Goal: Task Accomplishment & Management: Use online tool/utility

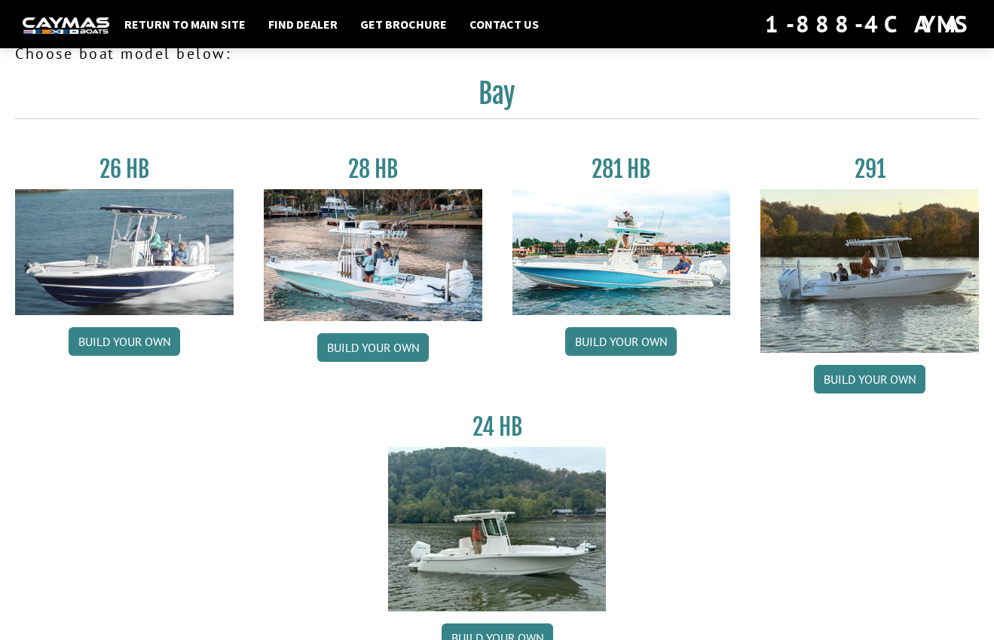
scroll to position [44, 0]
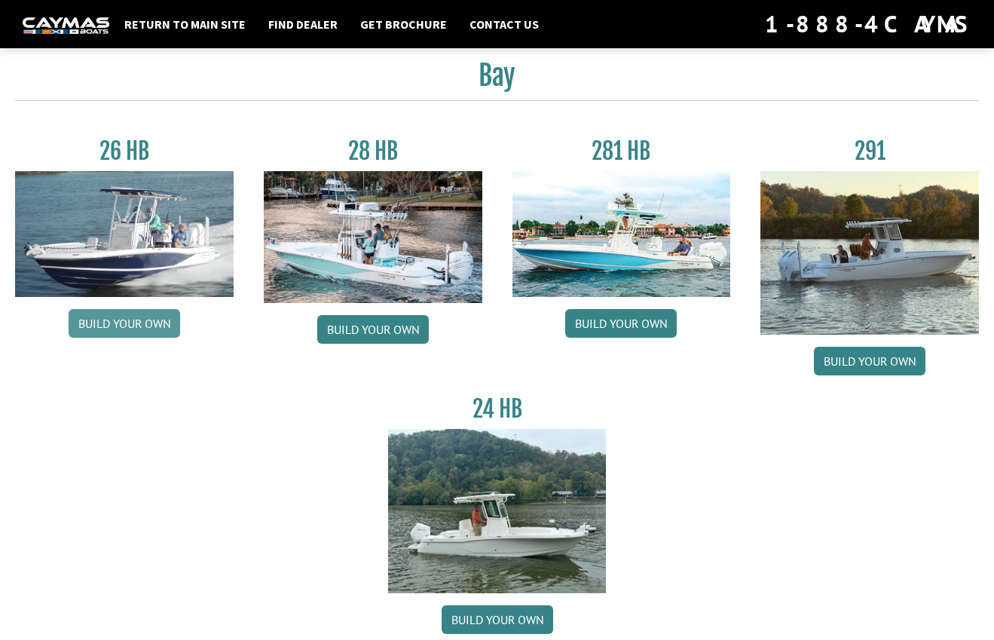
click at [130, 324] on link "Build your own" at bounding box center [125, 323] width 112 height 29
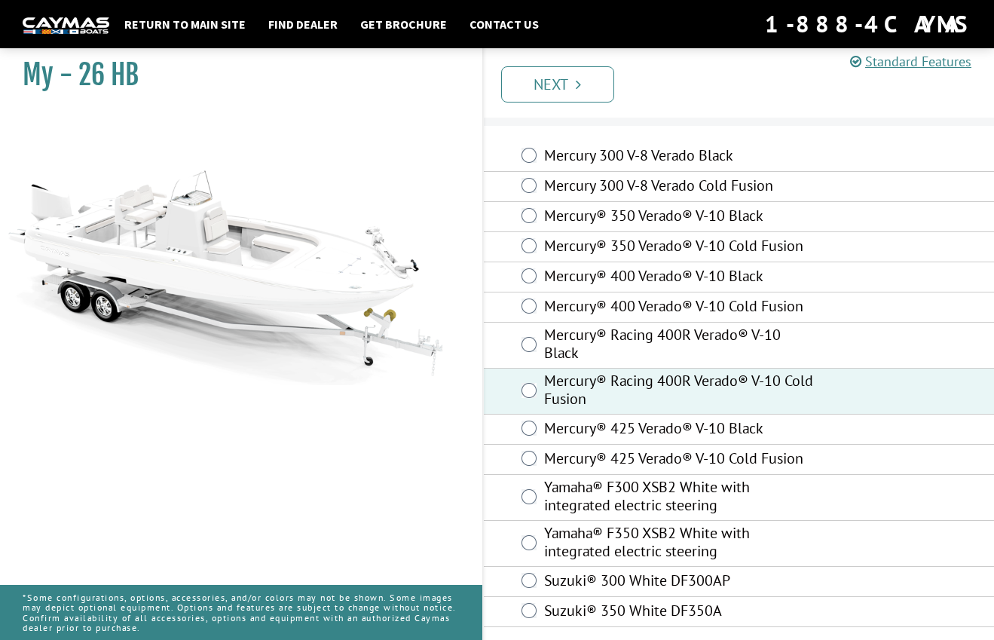
scroll to position [35, 0]
click at [567, 97] on link "Next" at bounding box center [557, 84] width 113 height 36
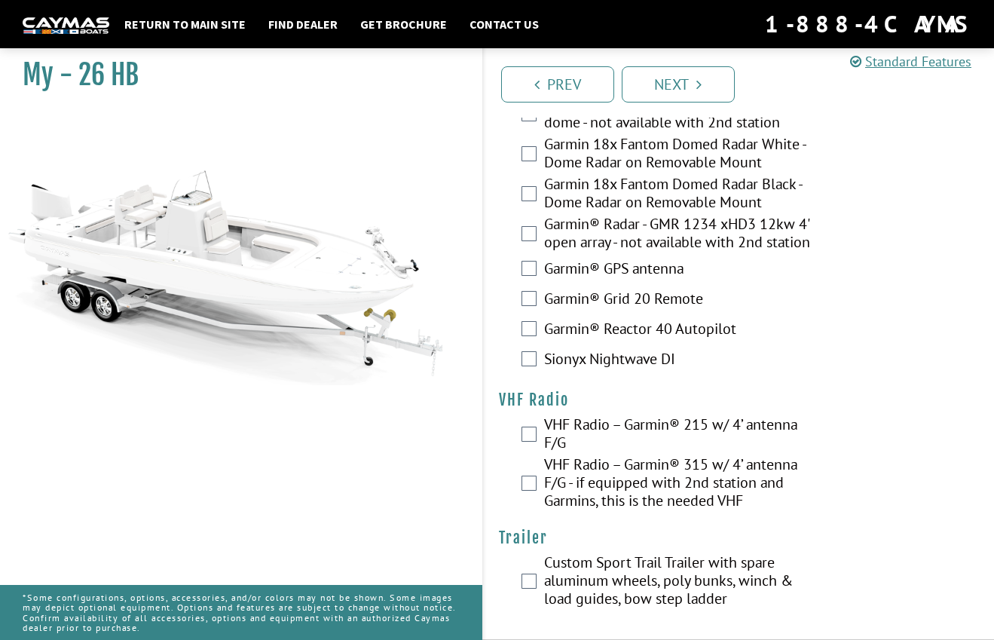
scroll to position [4781, 0]
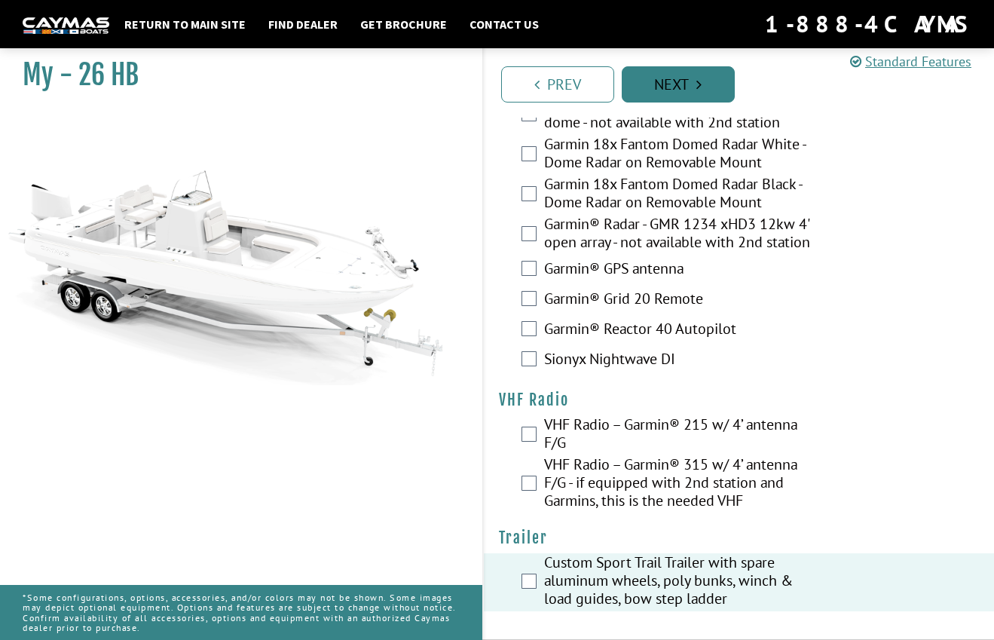
click at [676, 90] on link "Next" at bounding box center [678, 84] width 113 height 36
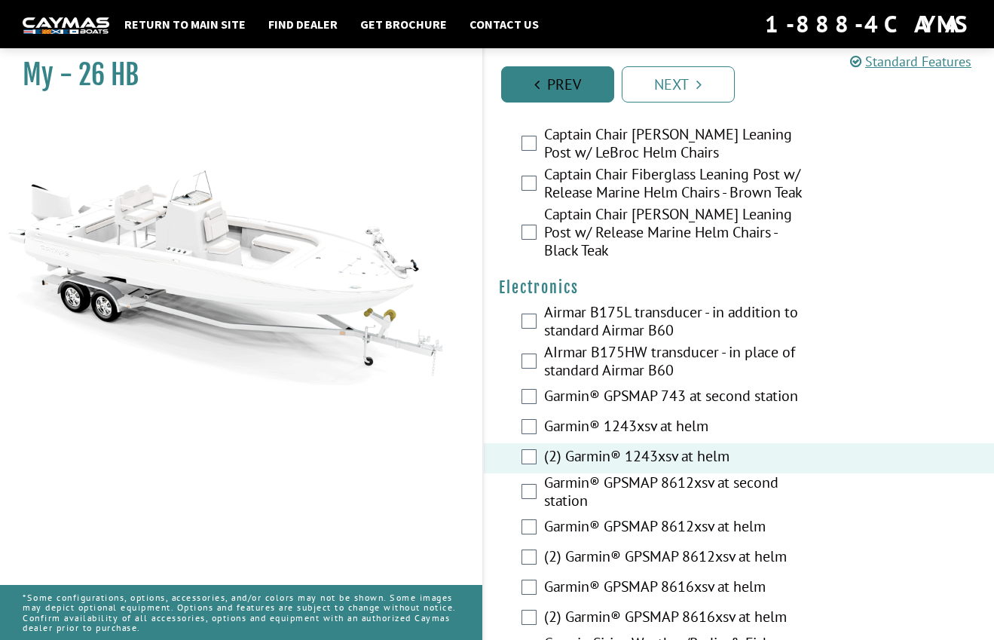
scroll to position [4043, 0]
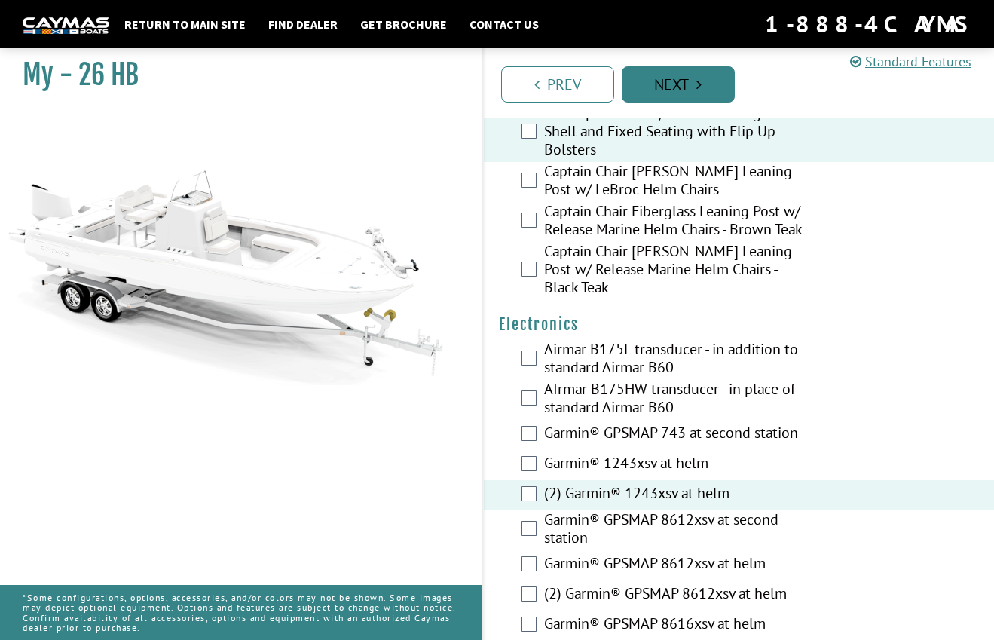
click at [675, 84] on link "Next" at bounding box center [678, 84] width 113 height 36
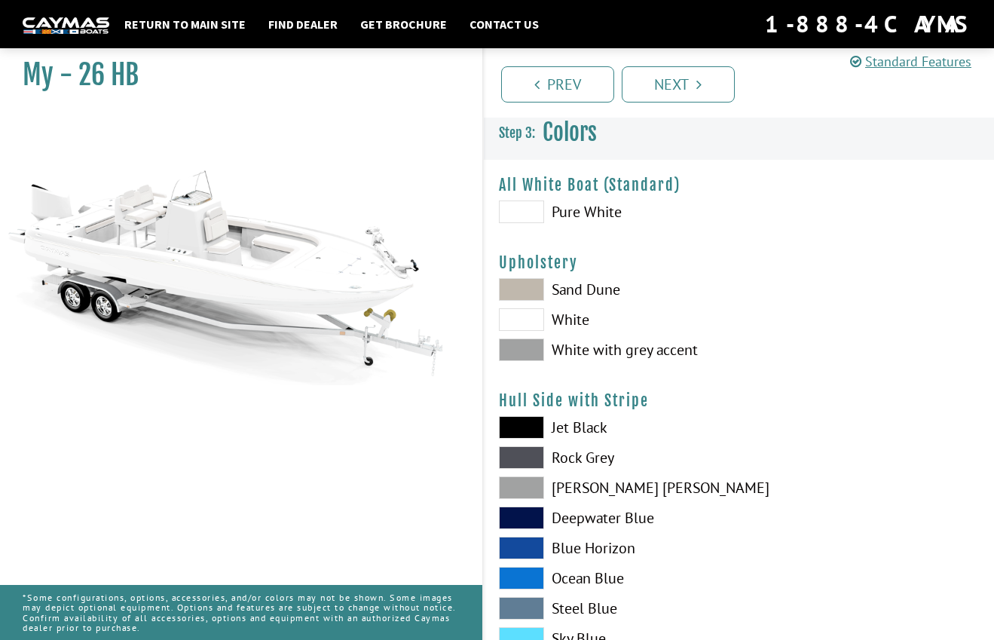
scroll to position [2, 0]
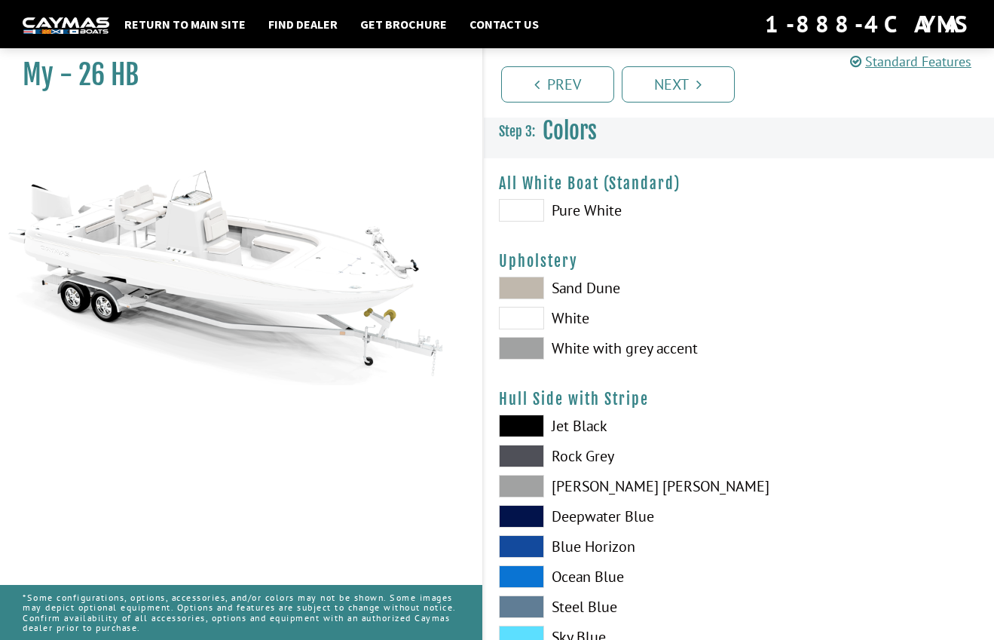
click at [534, 323] on span at bounding box center [521, 318] width 45 height 23
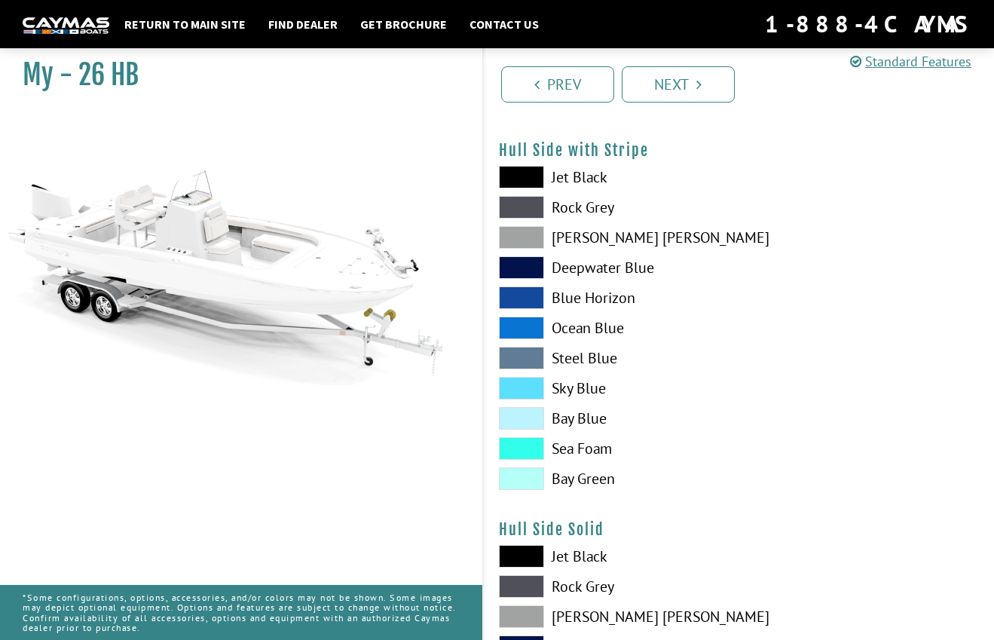
scroll to position [253, 0]
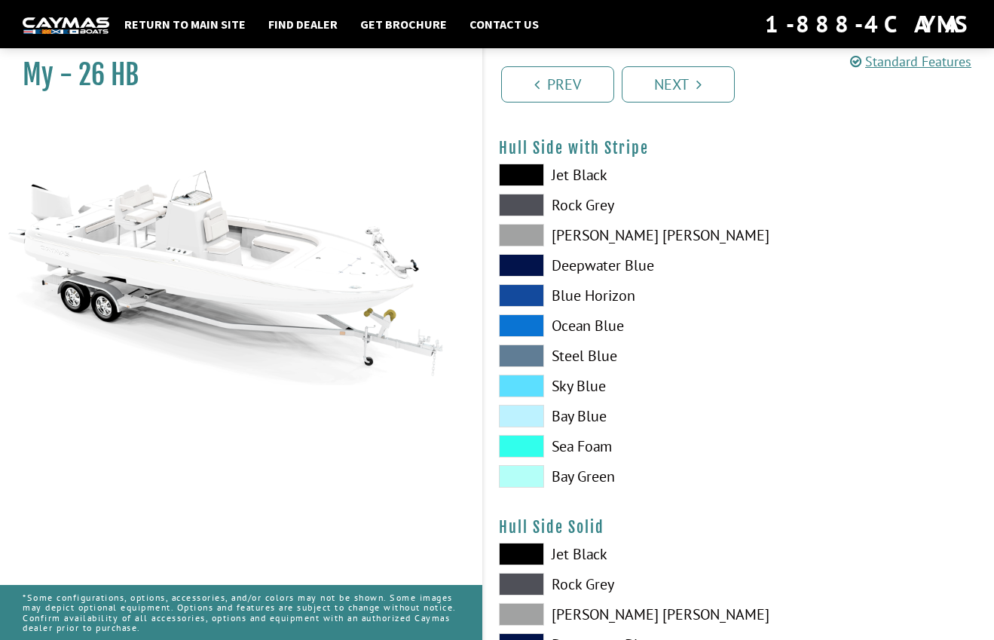
click at [531, 551] on span at bounding box center [521, 554] width 45 height 23
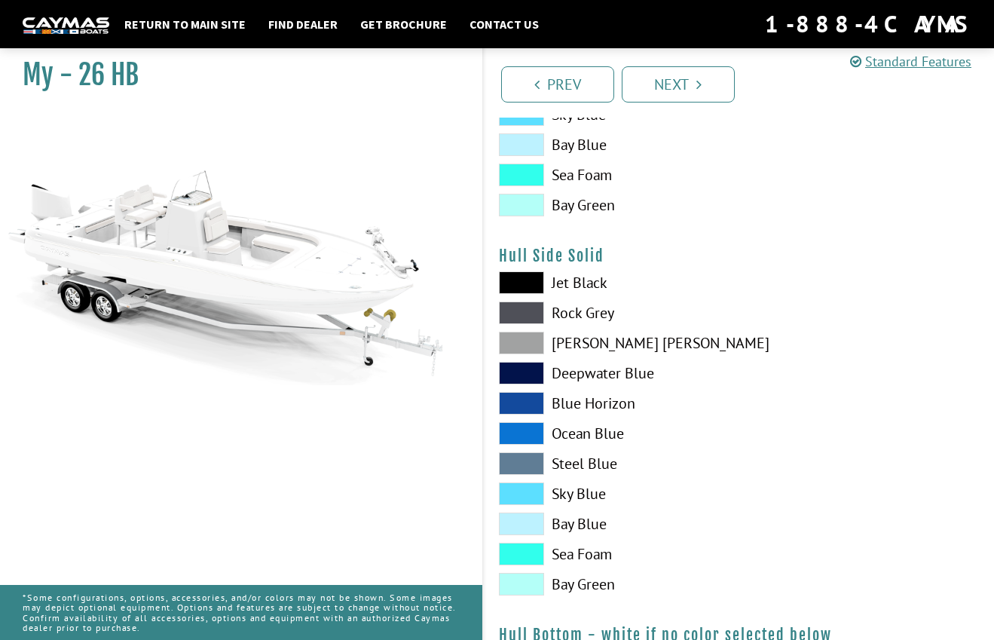
scroll to position [525, 0]
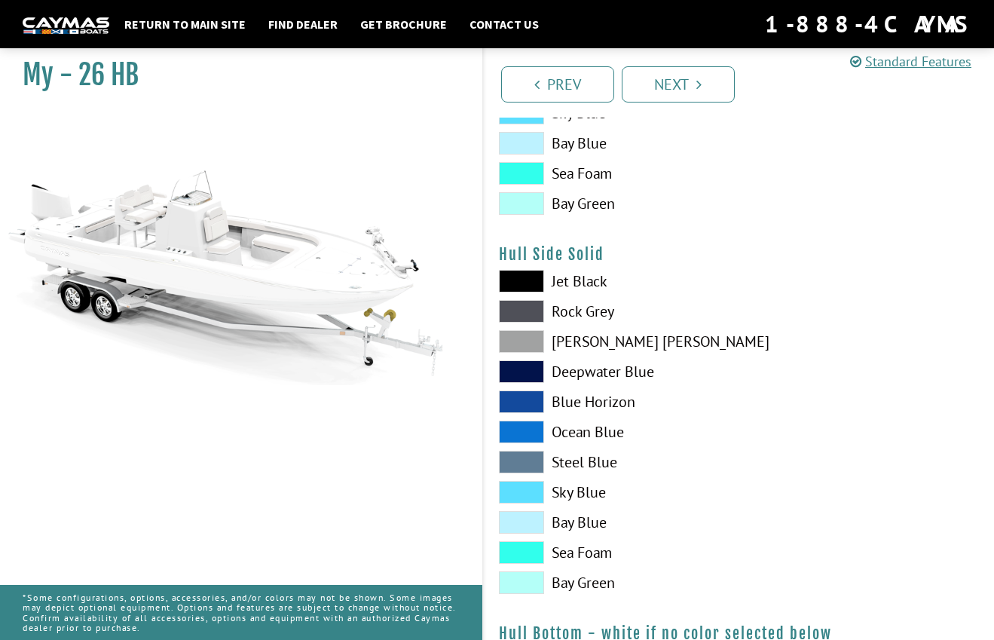
click at [516, 458] on span at bounding box center [521, 462] width 45 height 23
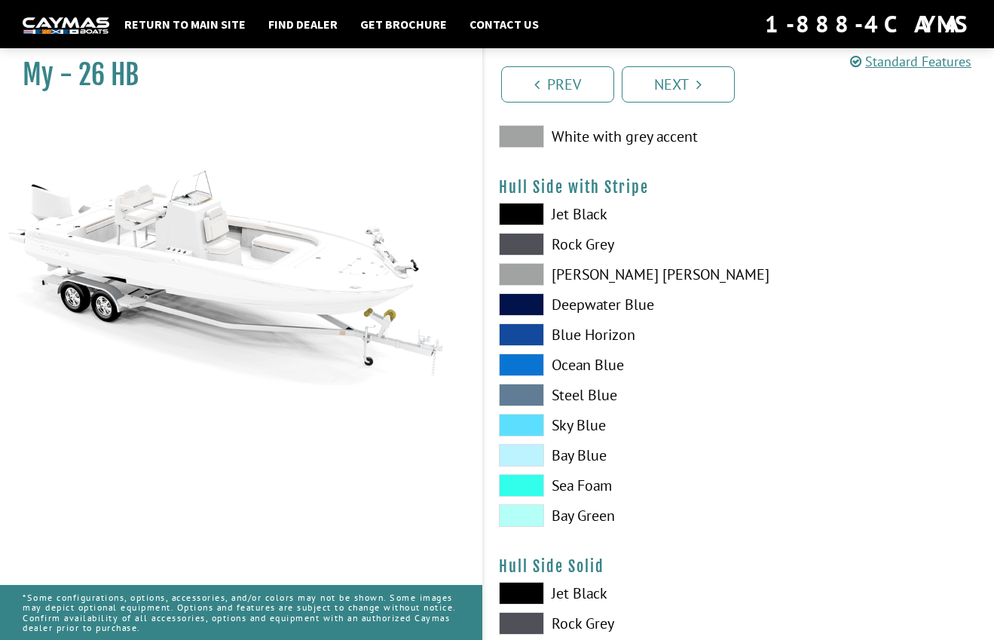
scroll to position [212, 0]
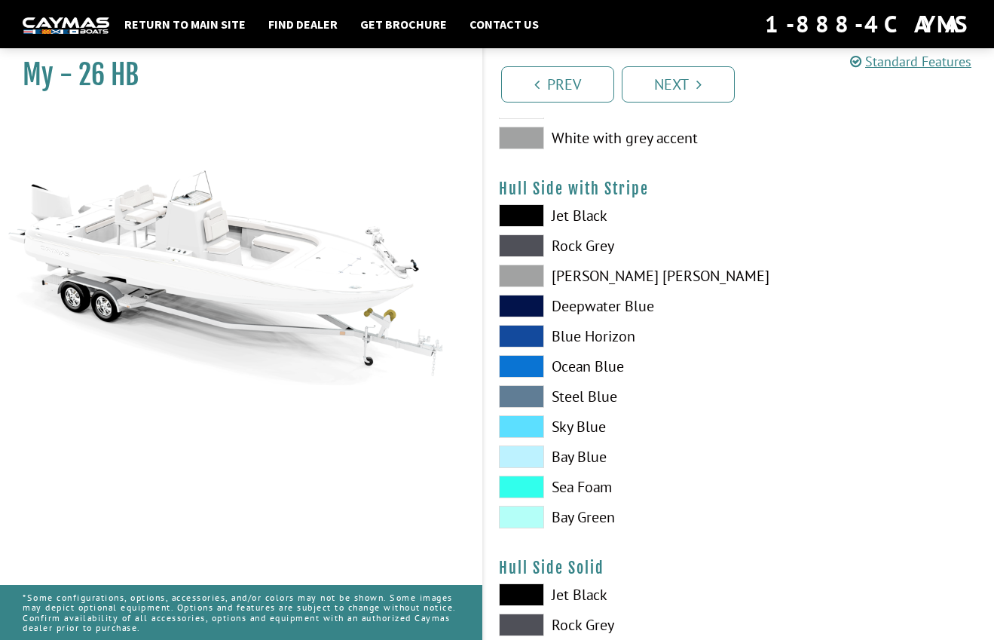
click at [521, 391] on span at bounding box center [521, 396] width 45 height 23
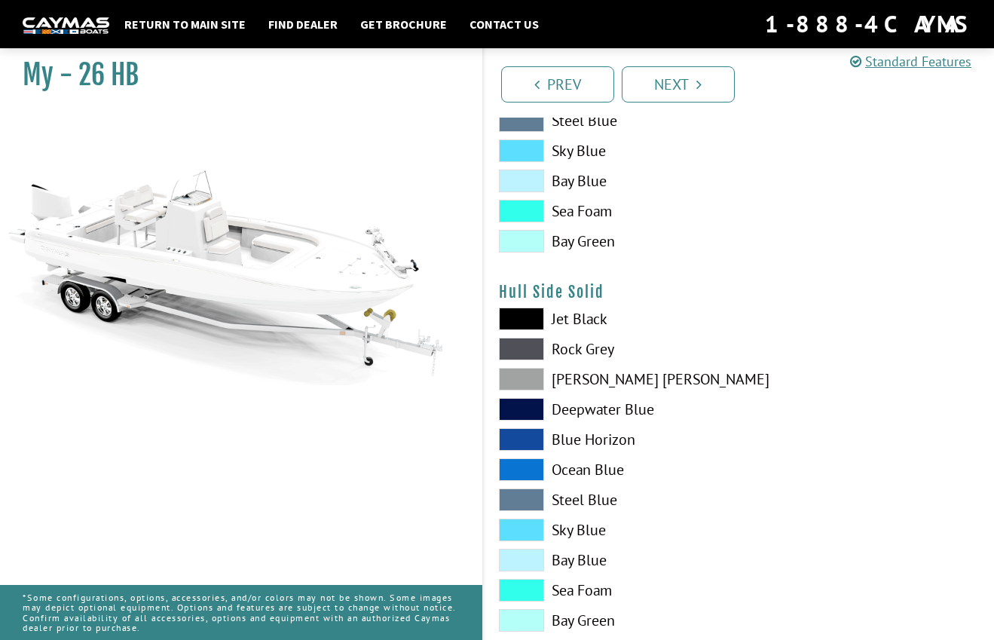
scroll to position [641, 0]
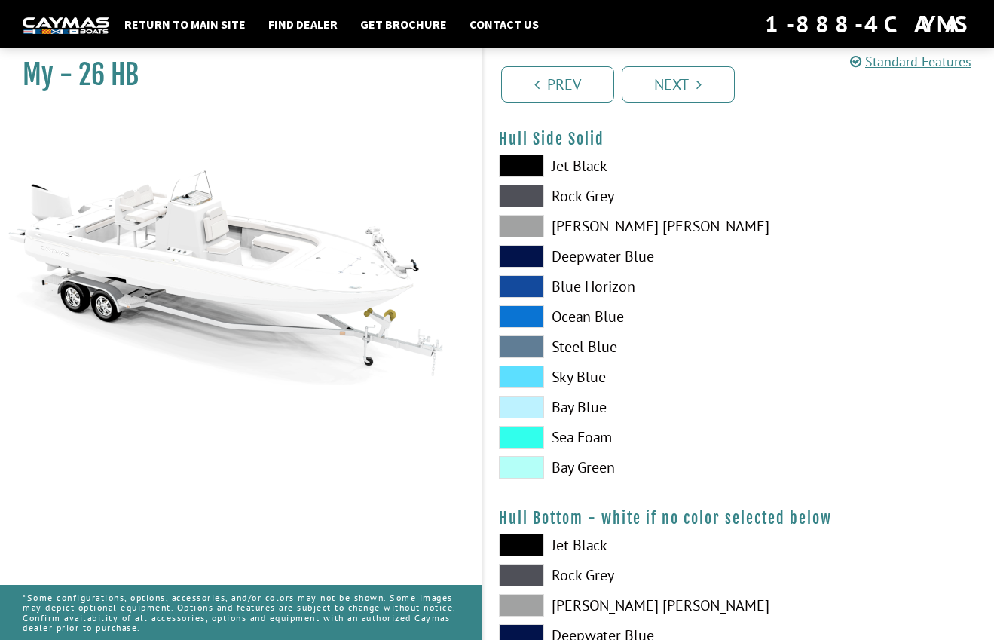
click at [517, 342] on span at bounding box center [521, 346] width 45 height 23
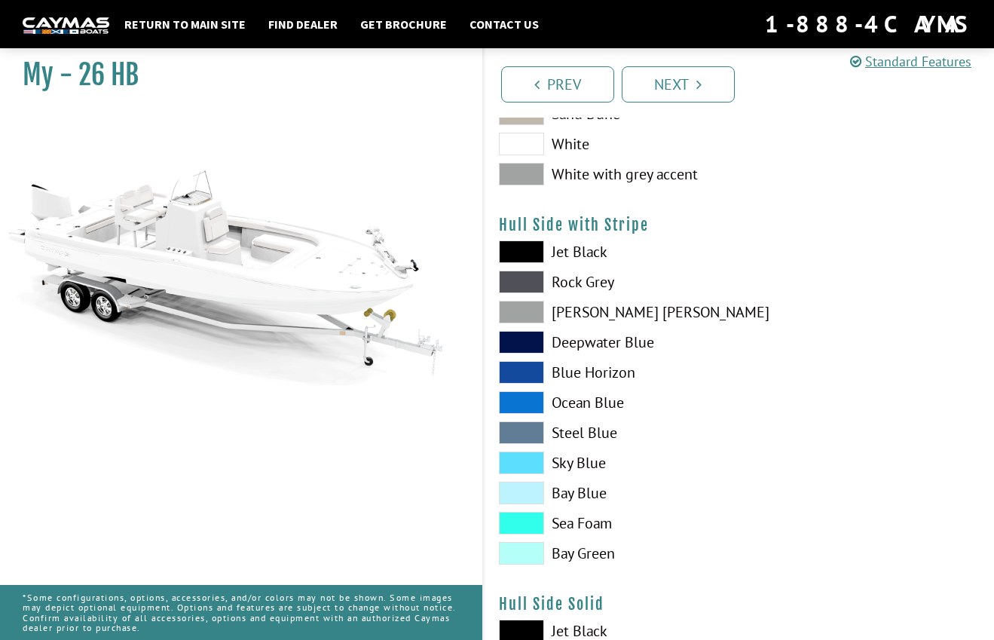
click at [528, 436] on span at bounding box center [521, 432] width 45 height 23
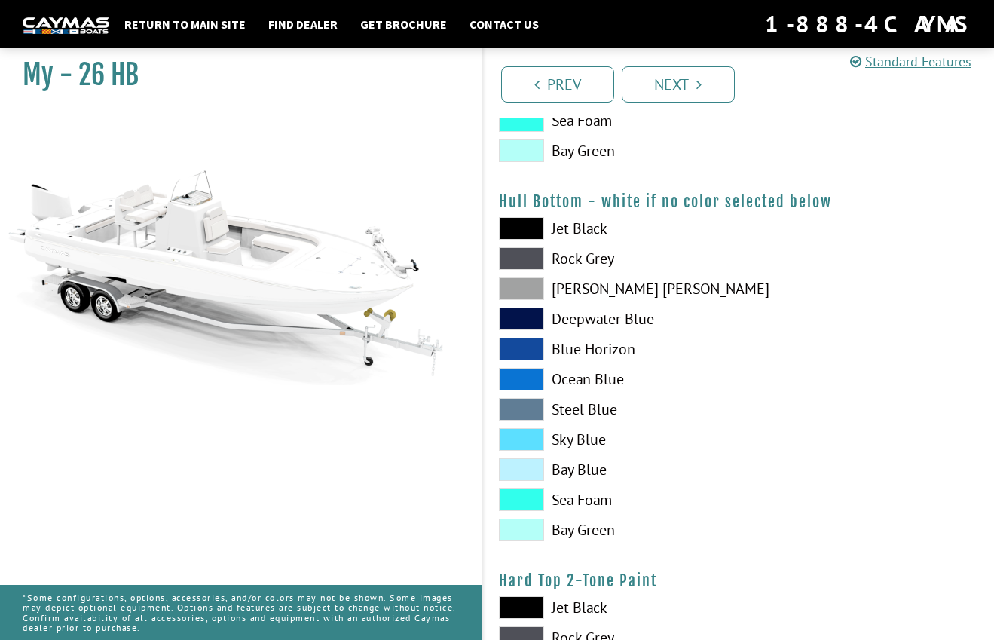
scroll to position [963, 0]
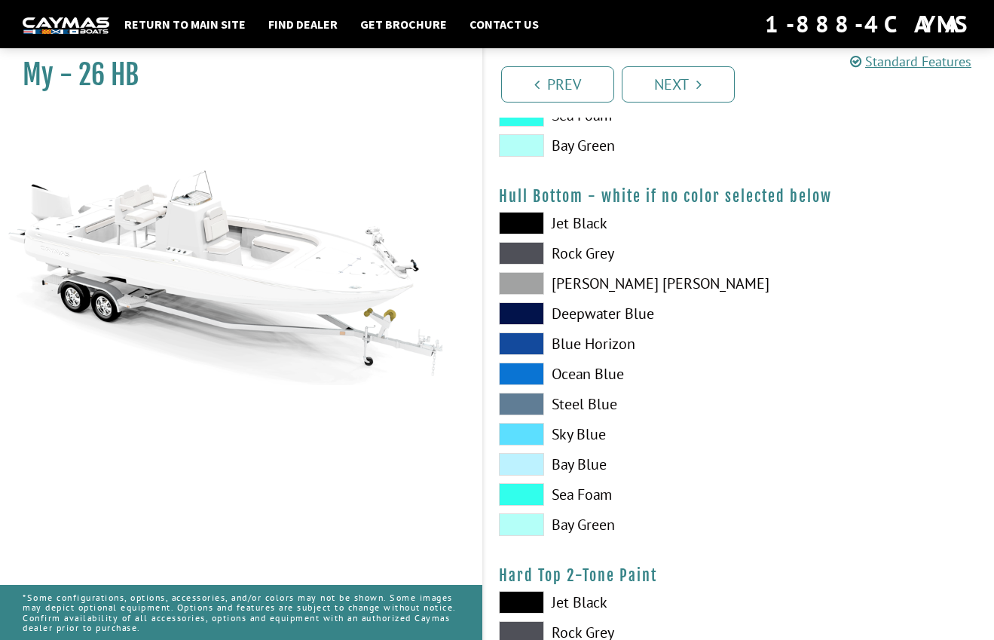
click at [508, 403] on span at bounding box center [521, 404] width 45 height 23
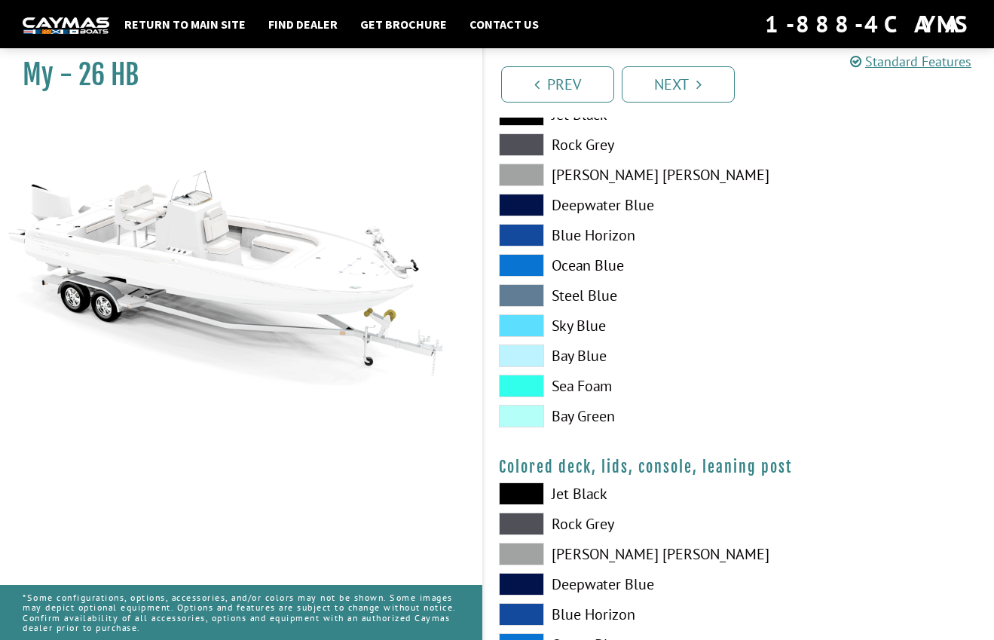
scroll to position [1461, 0]
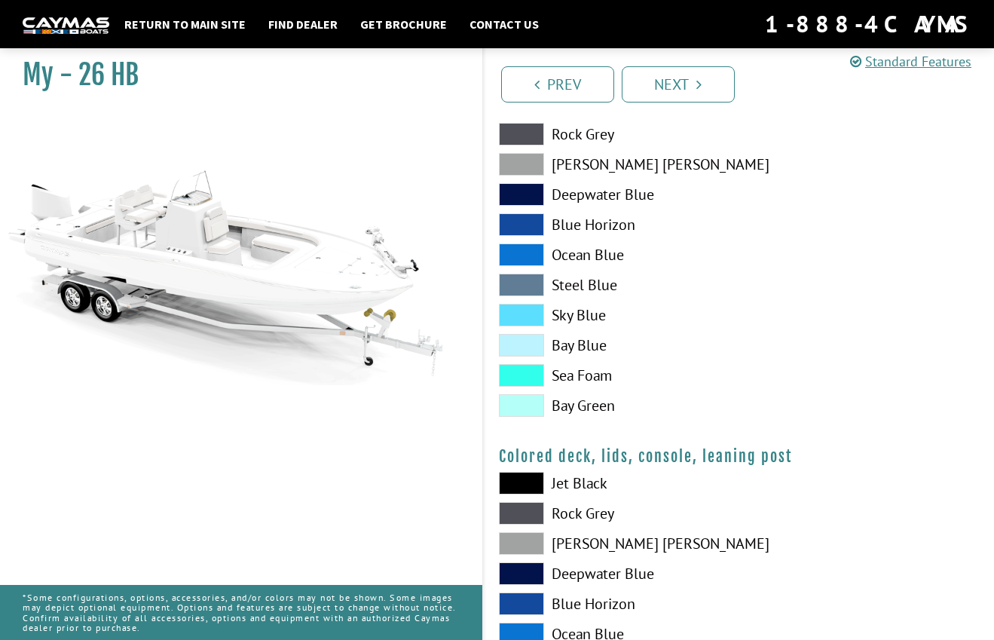
click at [525, 284] on span at bounding box center [521, 285] width 45 height 23
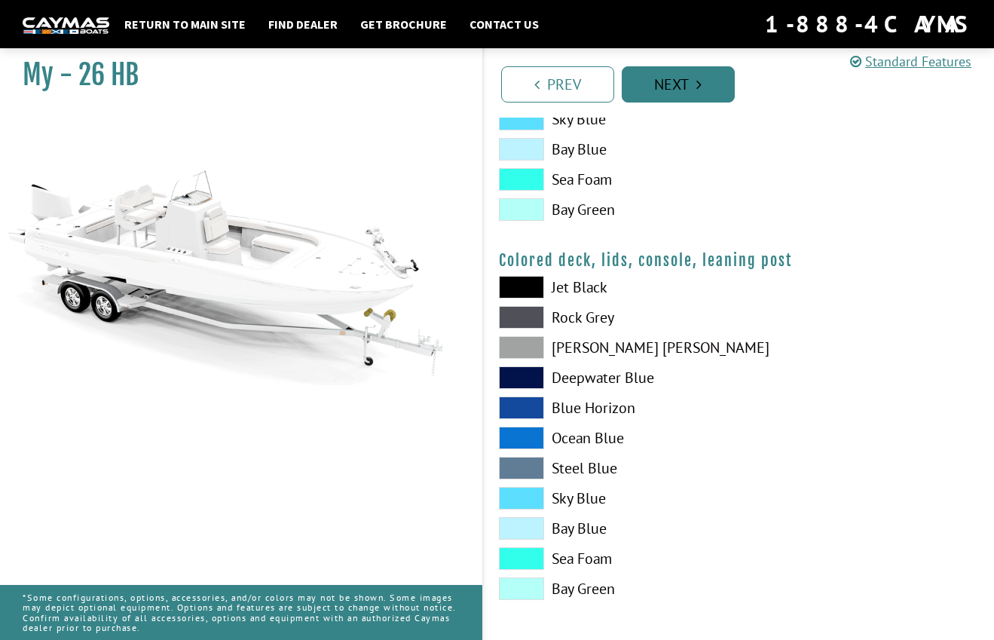
click at [655, 85] on link "Next" at bounding box center [678, 84] width 113 height 36
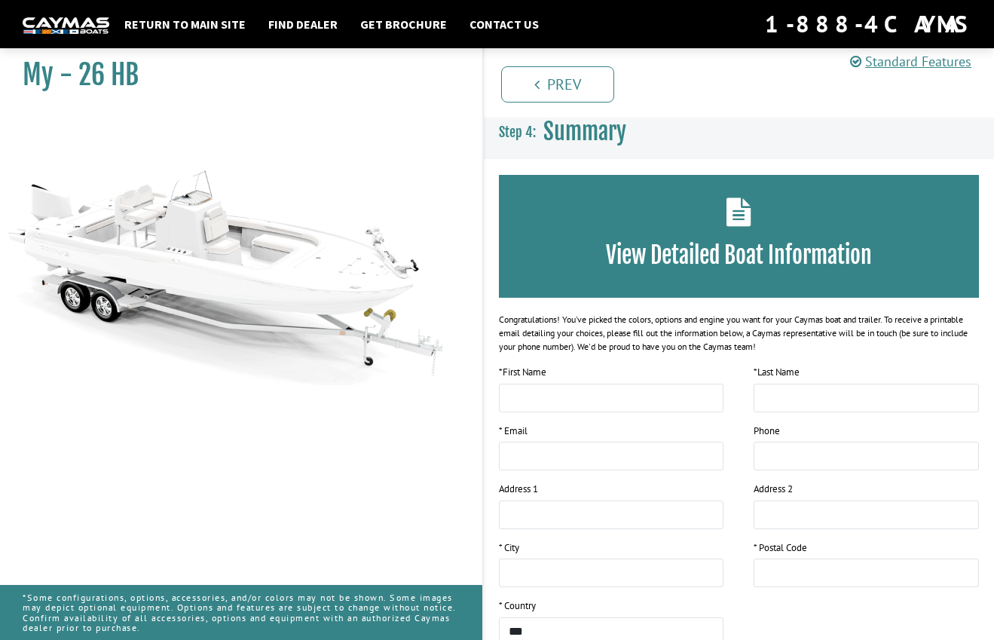
scroll to position [0, 0]
